Goal: Task Accomplishment & Management: Use online tool/utility

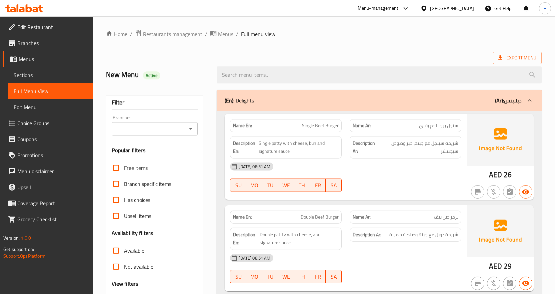
scroll to position [1400, 0]
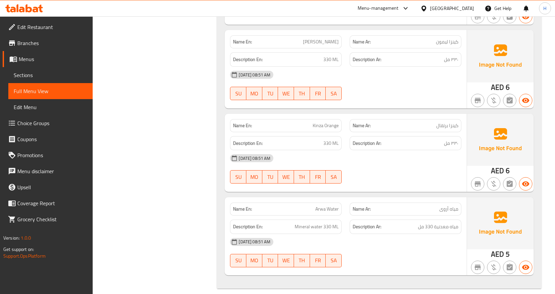
drag, startPoint x: 443, startPoint y: 6, endPoint x: 429, endPoint y: 12, distance: 15.4
click at [443, 6] on div "[GEOGRAPHIC_DATA]" at bounding box center [452, 8] width 44 height 7
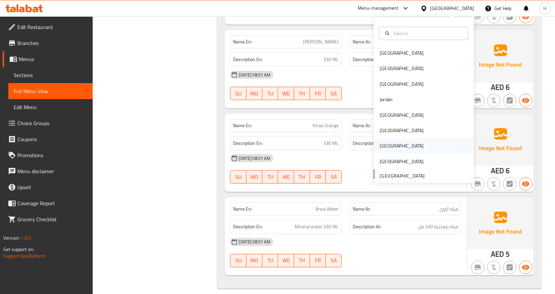
click at [388, 141] on div "[GEOGRAPHIC_DATA]" at bounding box center [401, 145] width 55 height 15
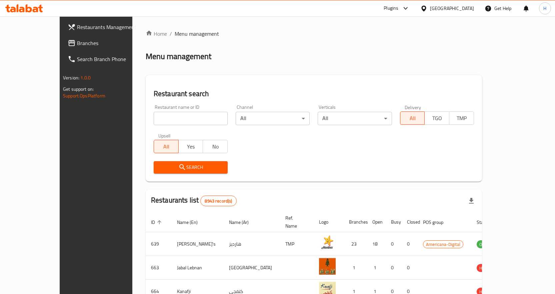
click at [77, 42] on span "Branches" at bounding box center [112, 43] width 70 height 8
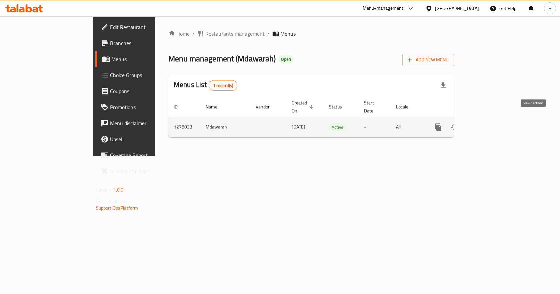
click at [490, 123] on icon "enhanced table" at bounding box center [486, 127] width 8 height 8
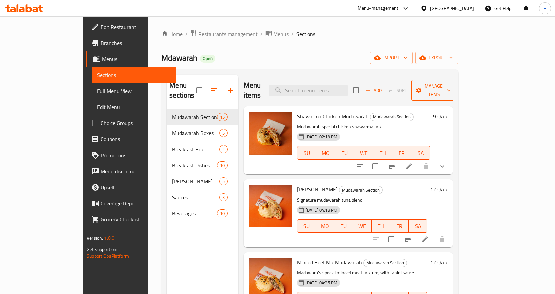
click at [451, 82] on span "Manage items" at bounding box center [434, 90] width 34 height 17
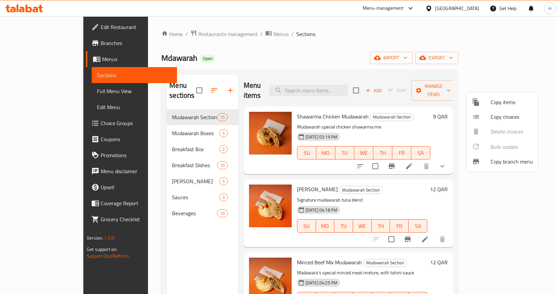
click at [486, 164] on div at bounding box center [481, 161] width 19 height 8
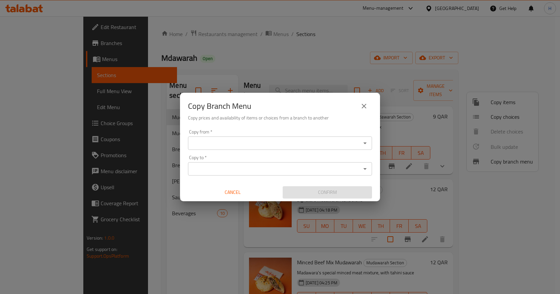
click at [289, 134] on div "Copy from   * Copy from *" at bounding box center [280, 139] width 184 height 20
click at [289, 138] on input "Copy from   *" at bounding box center [274, 142] width 169 height 9
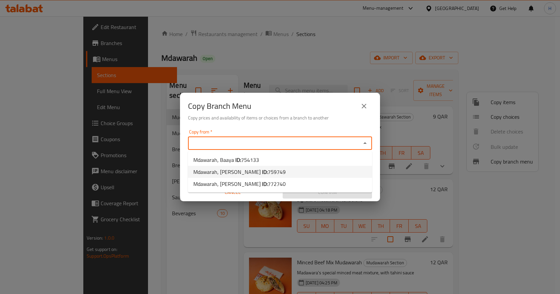
click at [268, 171] on li "Mdawarah, Al Duhail ID: 759749" at bounding box center [280, 172] width 184 height 12
type input "Mdawarah, Al Duhail"
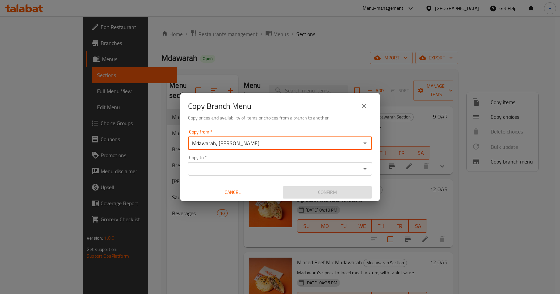
click at [268, 171] on input "Copy to   *" at bounding box center [274, 168] width 169 height 9
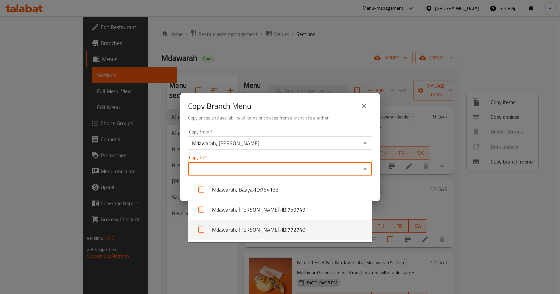
click at [269, 231] on li "Mdawarah, Al Sheehaniya - ID: 772740" at bounding box center [280, 229] width 184 height 20
checkbox input "true"
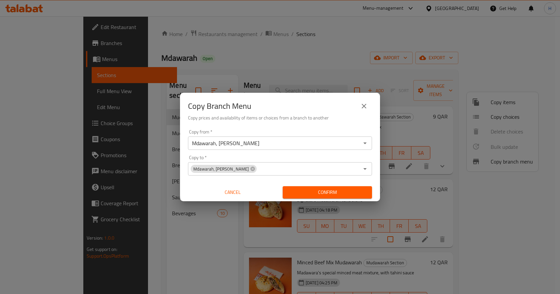
click at [372, 158] on div "Copy from   * Mdawarah, Al Duhail Copy from * Copy to   * Mdawarah, Al Sheehani…" at bounding box center [280, 164] width 200 height 74
click at [363, 192] on span "Confirm" at bounding box center [327, 192] width 79 height 8
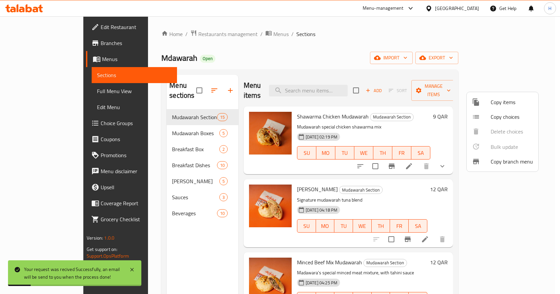
click at [31, 44] on div at bounding box center [280, 147] width 560 height 294
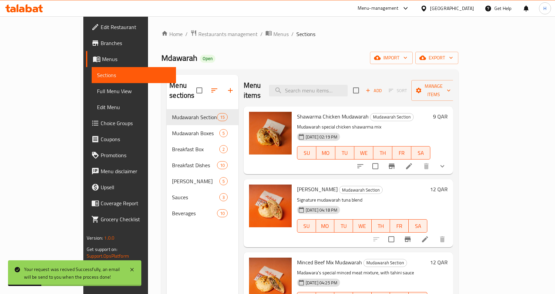
click at [101, 44] on span "Branches" at bounding box center [136, 43] width 70 height 8
